Goal: Task Accomplishment & Management: Use online tool/utility

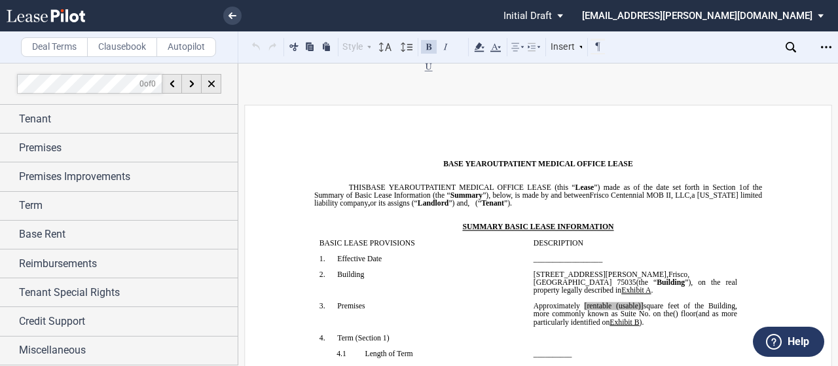
click at [99, 54] on label "Clausebook" at bounding box center [122, 47] width 70 height 20
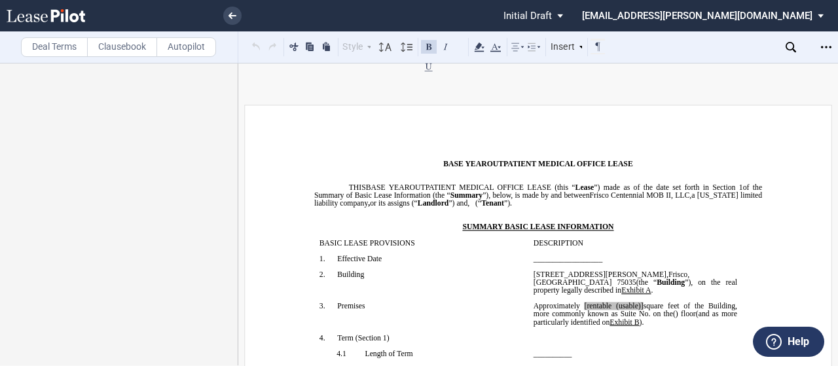
scroll to position [12019, 0]
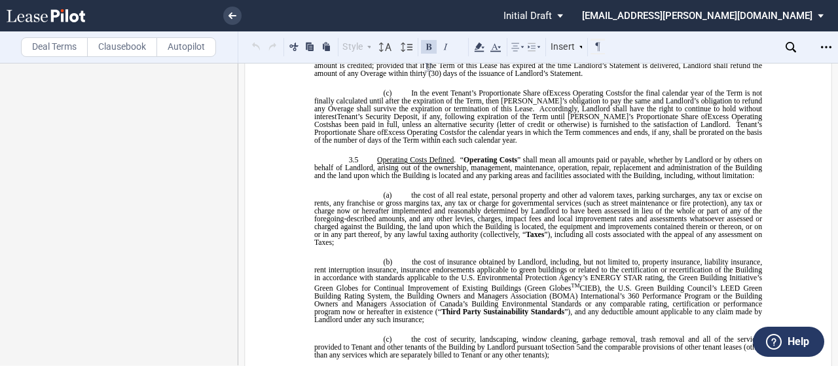
scroll to position [1871, 0]
click at [824, 50] on icon "Open Lease options menu" at bounding box center [826, 47] width 10 height 10
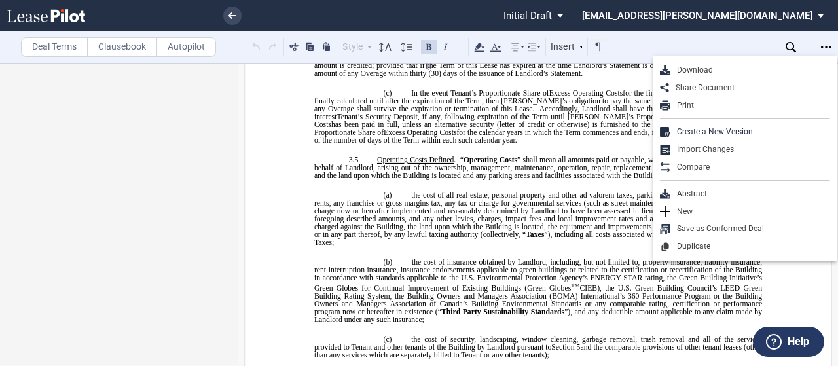
click at [526, 54] on span "for such calendar year, Landlord shall apply the difference (the “" at bounding box center [627, 50] width 202 height 8
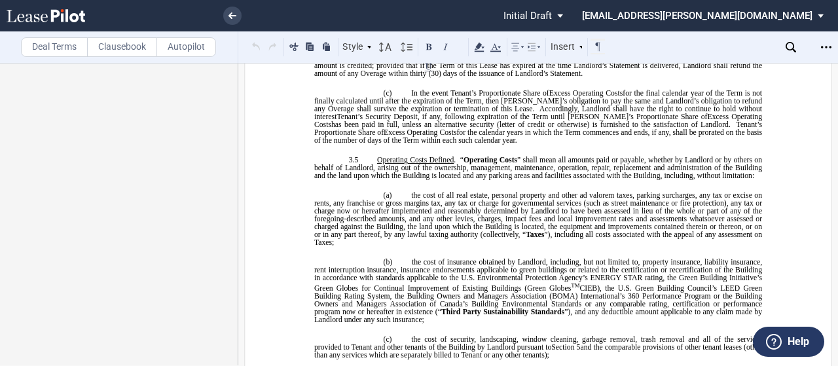
click at [60, 45] on label "Deal Terms" at bounding box center [54, 47] width 67 height 20
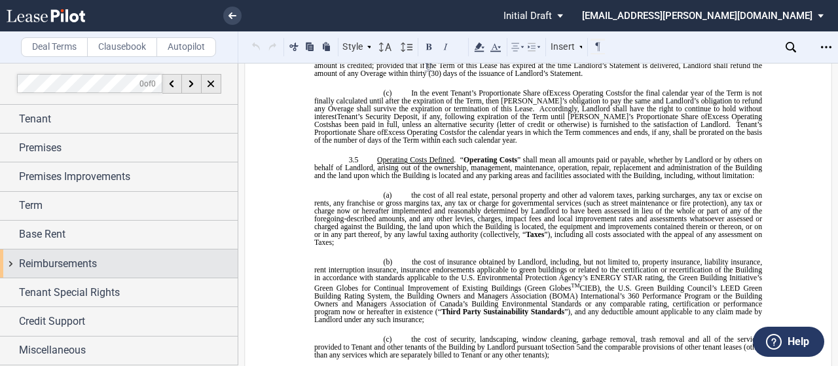
click at [19, 257] on span "Reimbursements" at bounding box center [58, 264] width 78 height 16
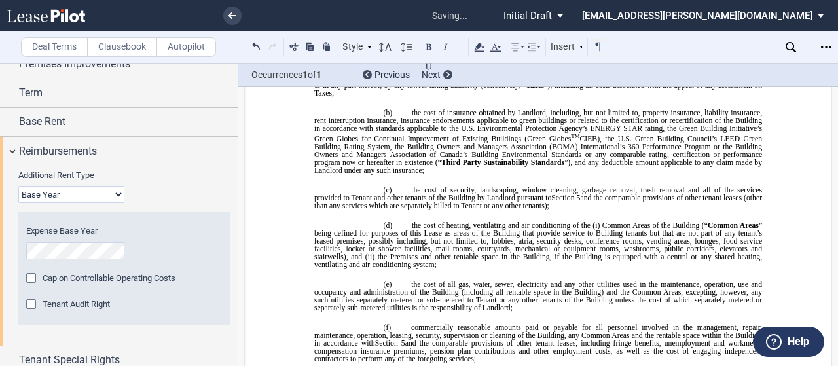
scroll to position [2022, 0]
click at [828, 39] on div "Open Lease options menu" at bounding box center [826, 47] width 21 height 21
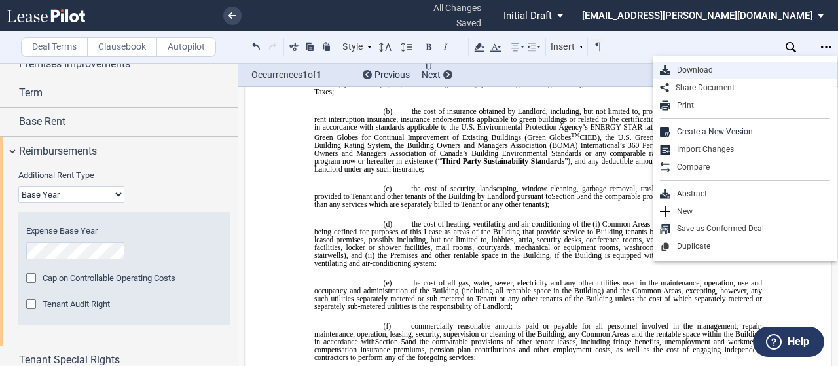
click at [683, 73] on div "Download" at bounding box center [750, 70] width 160 height 11
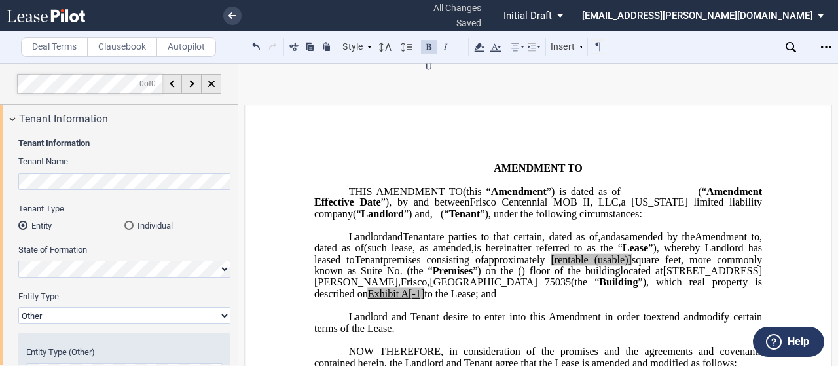
click at [125, 46] on label "Clausebook" at bounding box center [122, 47] width 70 height 20
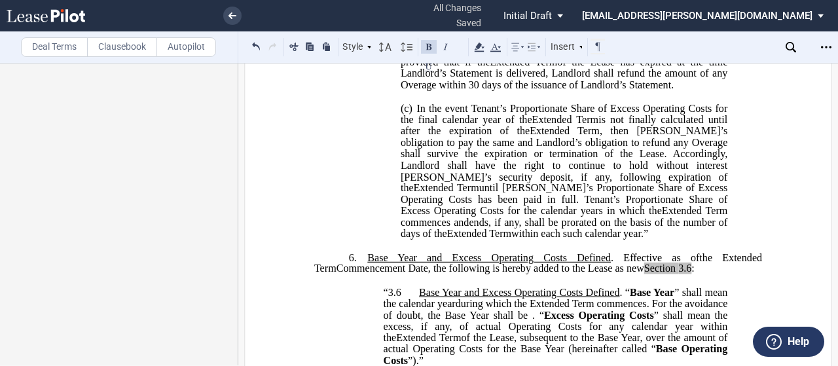
scroll to position [1209, 0]
